Goal: Contribute content: Add original content to the website for others to see

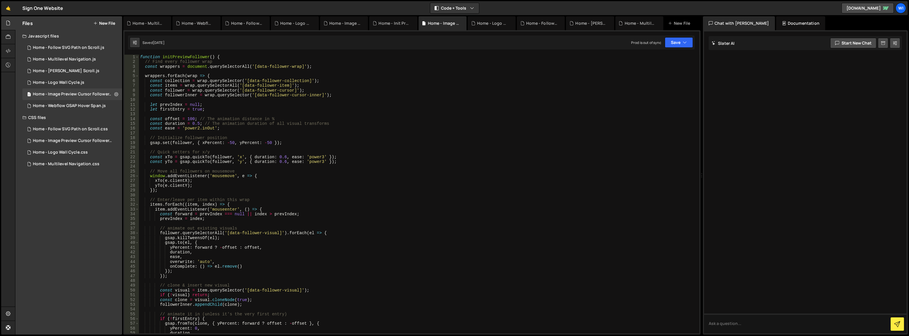
click at [112, 24] on button "New File" at bounding box center [104, 23] width 22 height 5
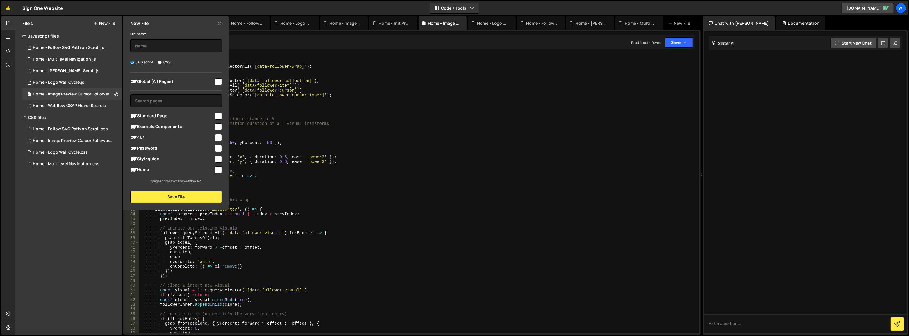
click at [163, 63] on label "CSS" at bounding box center [164, 62] width 13 height 6
click at [162, 63] on input "CSS" at bounding box center [160, 62] width 4 height 4
radio input "true"
click at [163, 47] on input "text" at bounding box center [176, 45] width 92 height 13
type input "C"
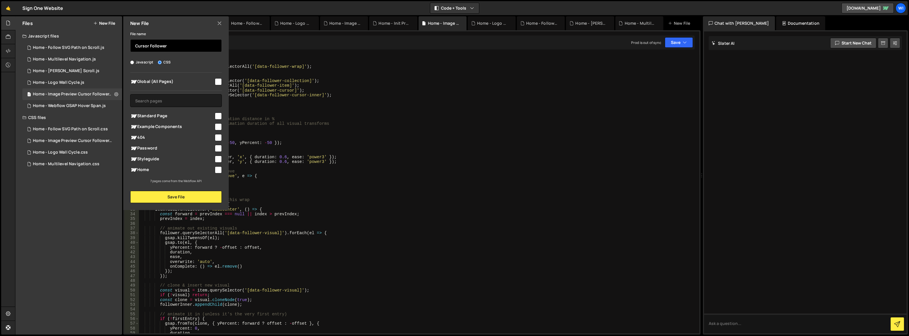
type input "Cursor Follower"
click at [215, 81] on input "checkbox" at bounding box center [218, 81] width 7 height 7
checkbox input "true"
click at [198, 197] on button "Save File" at bounding box center [176, 197] width 92 height 12
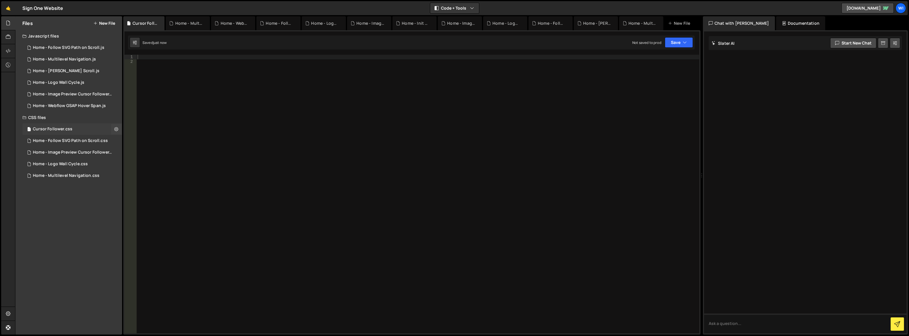
click at [48, 130] on div "Cursor Follower.css" at bounding box center [53, 128] width 40 height 5
click at [211, 102] on div at bounding box center [418, 199] width 564 height 288
paste textarea "</style>"
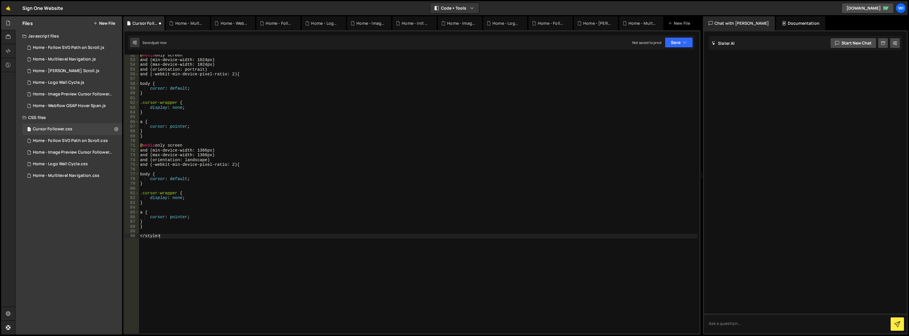
scroll to position [229, 0]
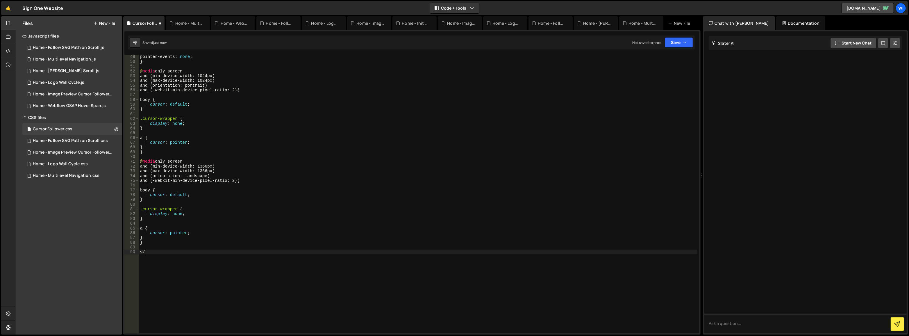
type textarea "<"
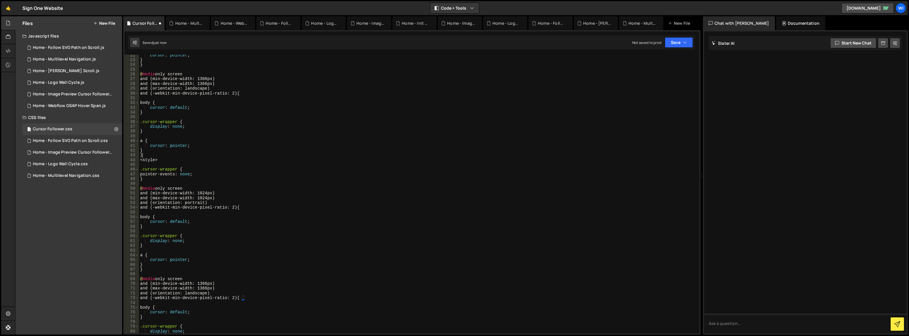
scroll to position [0, 0]
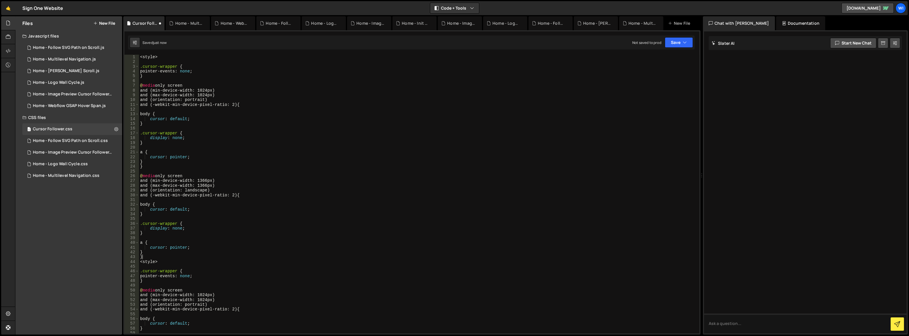
type textarea "<style>"
drag, startPoint x: 158, startPoint y: 55, endPoint x: 104, endPoint y: 56, distance: 54.7
click at [104, 56] on div "Files New File Javascript files 1 Home - Follow SVG Path on Scroll.js 0 1 Home …" at bounding box center [462, 175] width 894 height 318
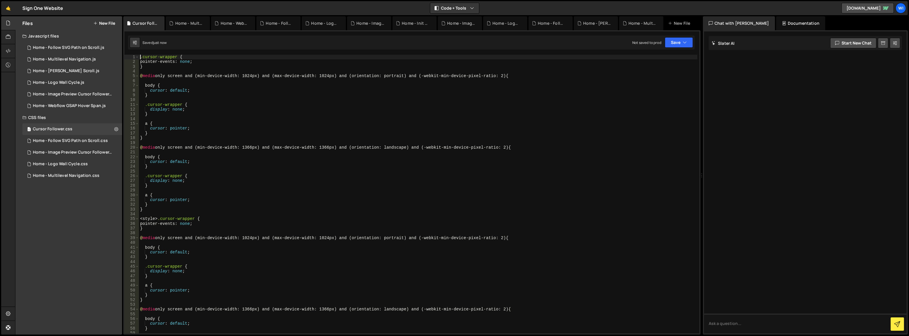
type textarea "}"
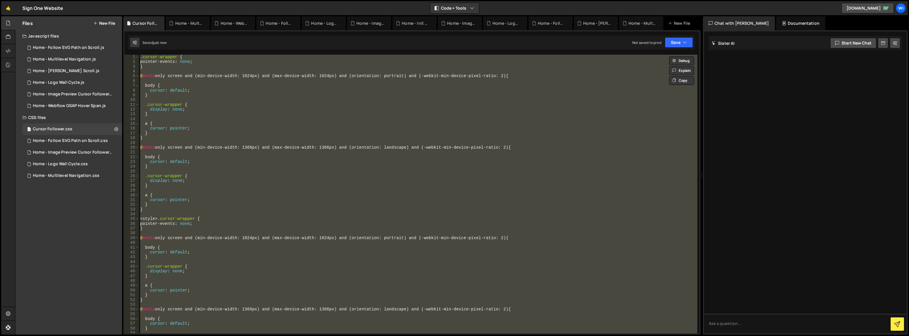
drag, startPoint x: 226, startPoint y: 150, endPoint x: 212, endPoint y: 150, distance: 13.4
click at [210, 151] on div ".cursor-wrapper { pointer-events : none ; } @ media only screen and (min-device…" at bounding box center [418, 194] width 559 height 279
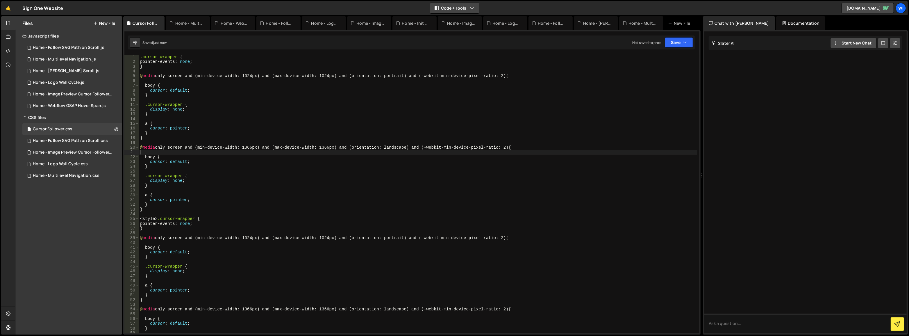
click at [469, 8] on button "Code + Tools" at bounding box center [454, 8] width 49 height 10
click at [895, 40] on button at bounding box center [895, 43] width 10 height 10
select select "chat"
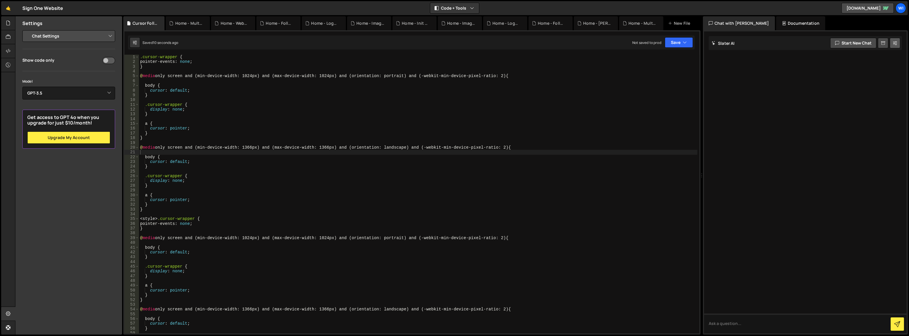
click at [895, 40] on button at bounding box center [895, 43] width 10 height 10
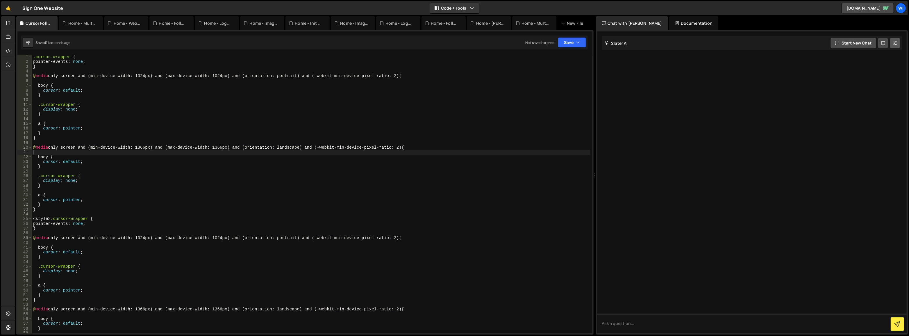
click at [898, 42] on button at bounding box center [895, 43] width 10 height 10
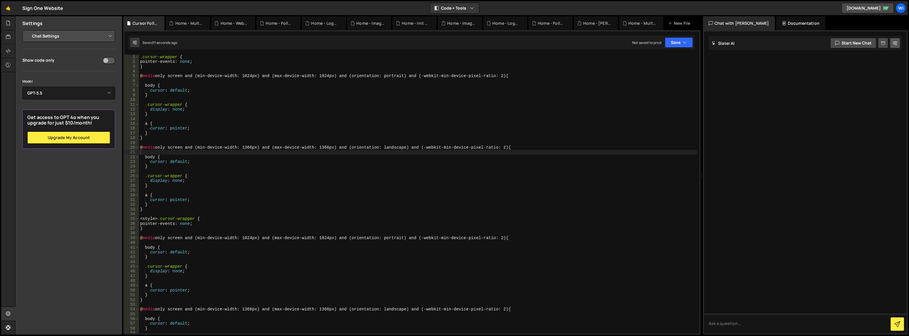
click at [898, 42] on button at bounding box center [895, 43] width 10 height 10
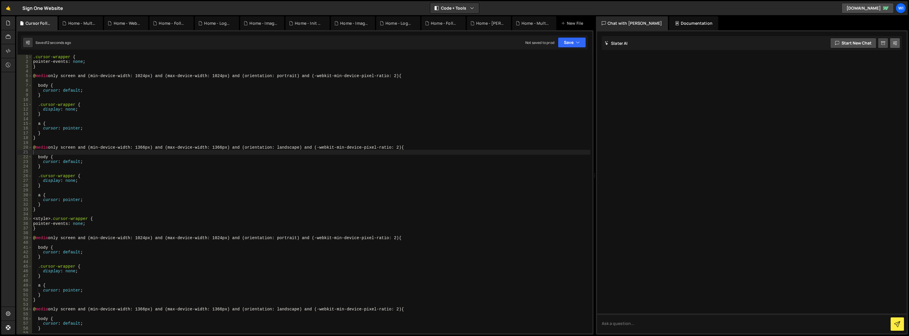
click at [898, 42] on button at bounding box center [895, 43] width 10 height 10
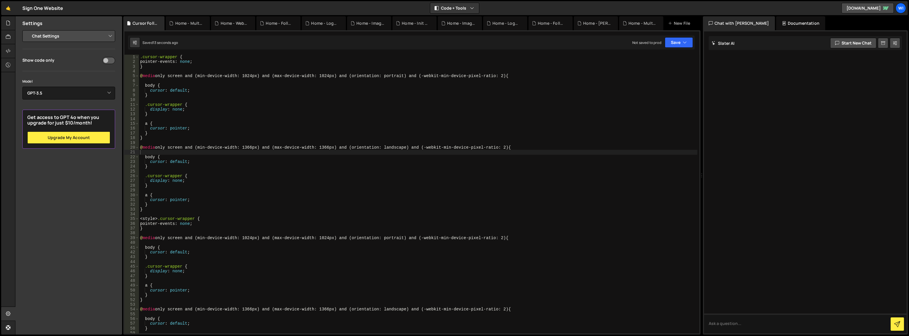
click at [331, 208] on div ".cursor-wrapper { pointer-events : none ; } @ media only screen and (min-device…" at bounding box center [418, 199] width 559 height 288
click at [199, 218] on div ".cursor-wrapper { pointer-events : none ; } @ media only screen and (min-device…" at bounding box center [418, 199] width 559 height 288
click at [158, 218] on div ".cursor-wrapper { pointer-events : none ; } @ media only screen and (min-device…" at bounding box center [418, 199] width 559 height 288
click at [156, 217] on div ".cursor-wrapper { pointer-events : none ; } @ media only screen and (min-device…" at bounding box center [418, 194] width 559 height 279
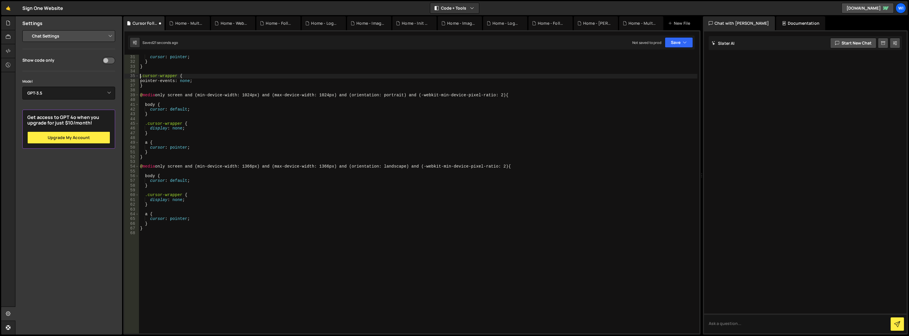
scroll to position [142, 0]
click at [146, 166] on div "a { cursor : pointer ; } } .cursor-wrapper { pointer-events : none ; } @ media …" at bounding box center [418, 194] width 559 height 288
click at [512, 167] on div "a { cursor : pointer ; } } .cursor-wrapper { pointer-events : none ; } @ media …" at bounding box center [418, 194] width 559 height 288
click at [503, 166] on div "a { cursor : pointer ; } } .cursor-wrapper { pointer-events : none ; } @ media …" at bounding box center [418, 194] width 559 height 288
click at [505, 166] on div "a { cursor : pointer ; } } .cursor-wrapper { pointer-events : none ; } @ media …" at bounding box center [418, 194] width 559 height 288
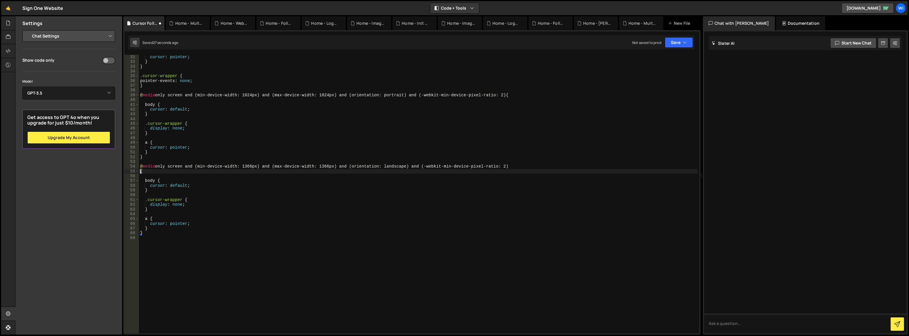
click at [503, 96] on div "a { cursor : pointer ; } } .cursor-wrapper { pointer-events : none ; } @ media …" at bounding box center [418, 194] width 559 height 288
click at [191, 157] on div "a { cursor : pointer ; } } .cursor-wrapper { pointer-events : none ; } @ media …" at bounding box center [418, 194] width 559 height 288
type textarea "}"
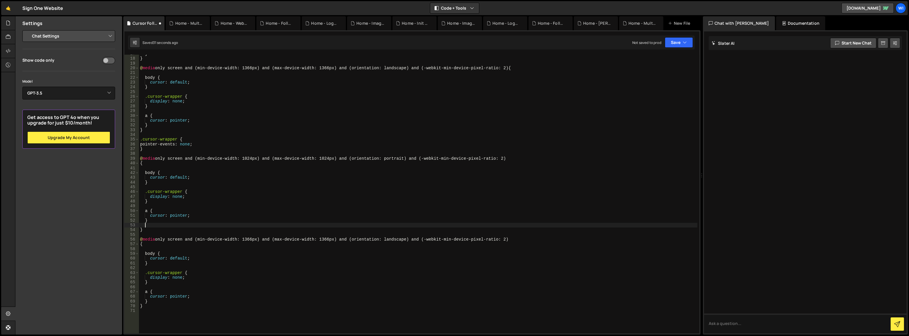
scroll to position [63, 0]
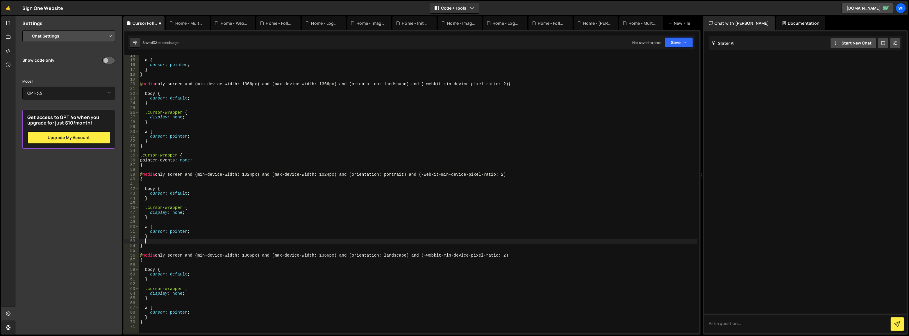
click at [155, 140] on div "a { cursor : pointer ; } } @ media only screen and (min-device-width: 1366px) a…" at bounding box center [418, 197] width 559 height 288
type textarea "}"
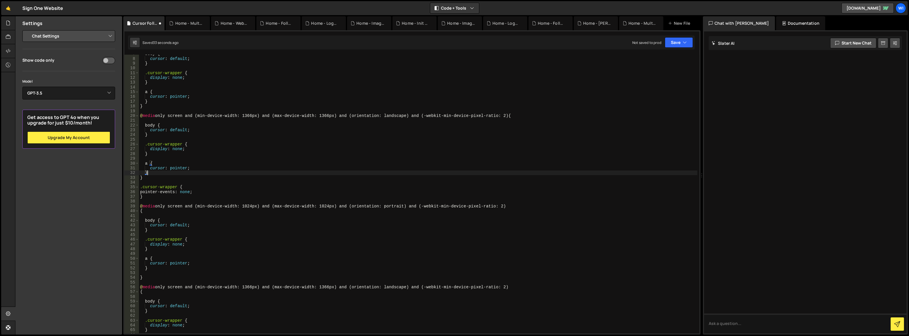
scroll to position [16, 0]
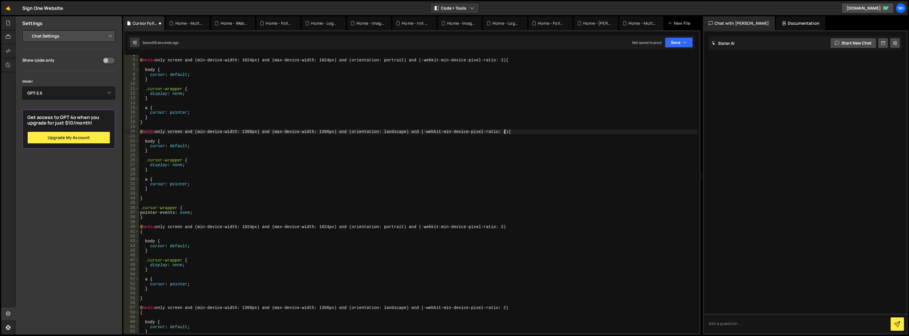
click at [505, 129] on div "@ media only screen and (min-device-width: 1024px) and (max-device-width: 1024p…" at bounding box center [418, 197] width 559 height 288
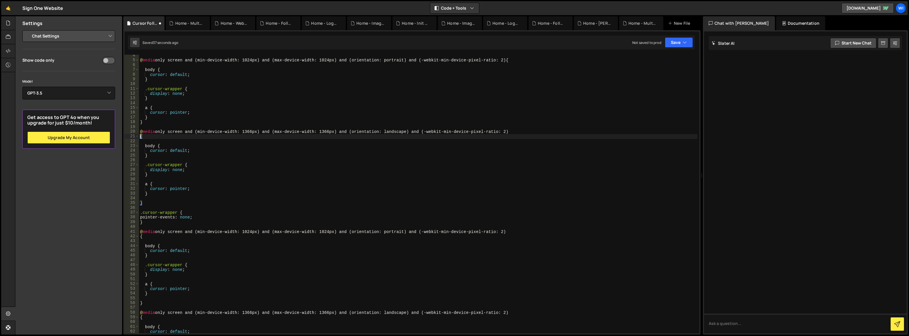
click at [169, 118] on div "@ media only screen and (min-device-width: 1024px) and (max-device-width: 1024p…" at bounding box center [418, 197] width 559 height 288
type textarea "}"
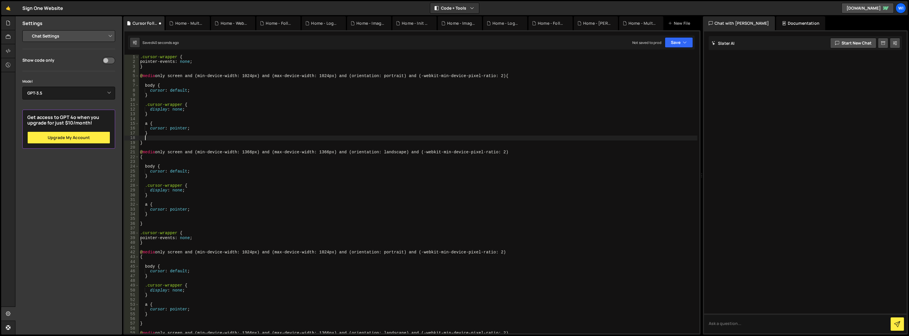
click at [502, 74] on div ".cursor-wrapper { pointer-events : none ; } @ media only screen and (min-device…" at bounding box center [418, 199] width 559 height 288
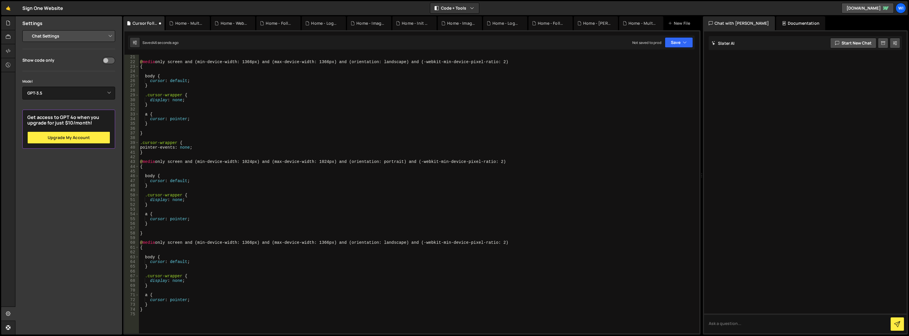
scroll to position [142, 0]
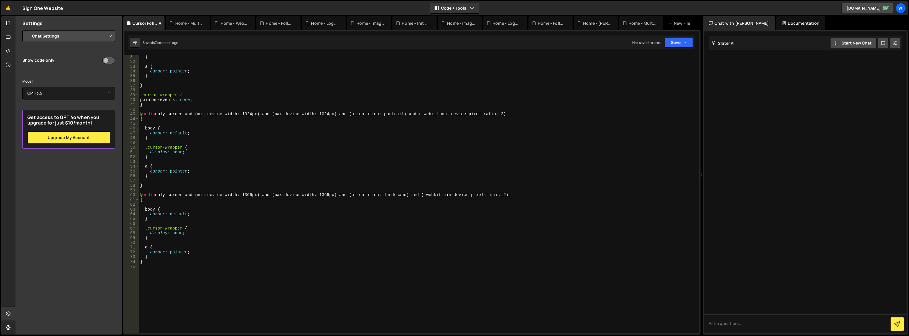
click at [161, 259] on div "display : none ; } a { cursor : pointer ; } } .cursor-wrapper { pointer-events …" at bounding box center [418, 194] width 559 height 288
type textarea "}"
click at [684, 43] on icon "button" at bounding box center [685, 43] width 4 height 6
click at [653, 75] on div "Save to Production S" at bounding box center [659, 76] width 60 height 6
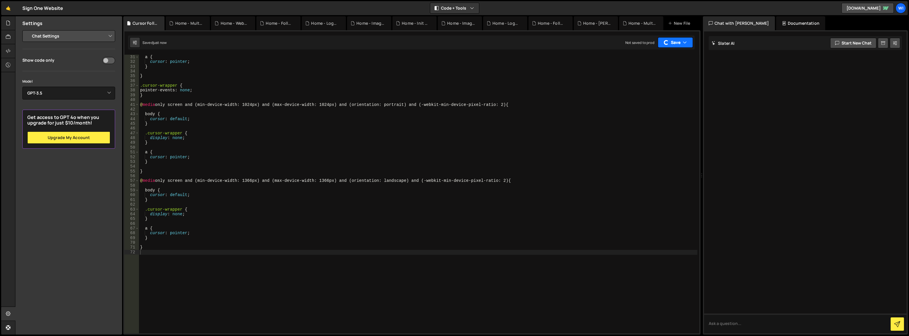
click at [675, 47] on button "Save" at bounding box center [675, 42] width 35 height 10
click at [665, 55] on div "Save to Staging S" at bounding box center [659, 57] width 60 height 6
click at [63, 35] on select "Project Settings Code Editor Settings Chat Settings" at bounding box center [69, 36] width 85 height 13
drag, startPoint x: 213, startPoint y: 52, endPoint x: 198, endPoint y: 52, distance: 15.1
click at [213, 52] on div "27 28 29 30 31 32 33 34 35 36 37 38 39 40 41 42 43 44 45 46 47 48 49 50 51 52 5…" at bounding box center [412, 182] width 578 height 304
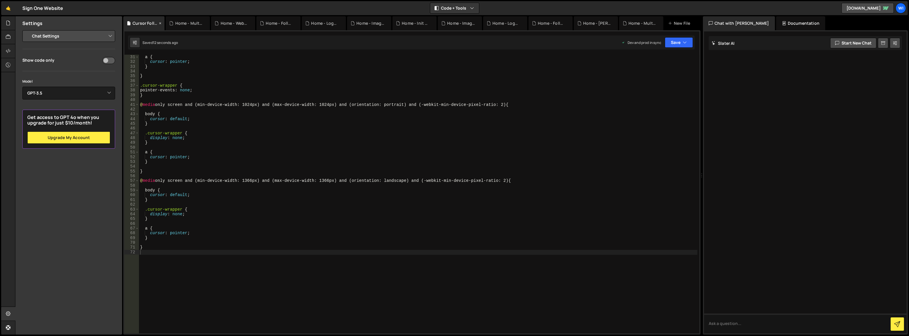
click at [134, 25] on div "Cursor Follower.css" at bounding box center [145, 23] width 25 height 6
click at [7, 23] on icon at bounding box center [8, 23] width 5 height 6
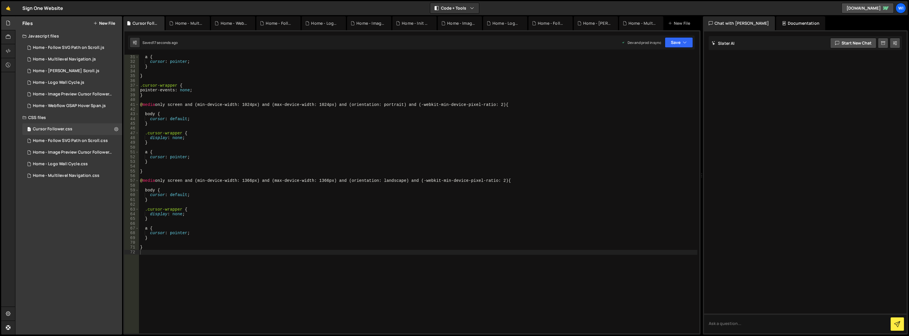
click at [112, 22] on button "New File" at bounding box center [104, 23] width 22 height 5
